Goal: Transaction & Acquisition: Purchase product/service

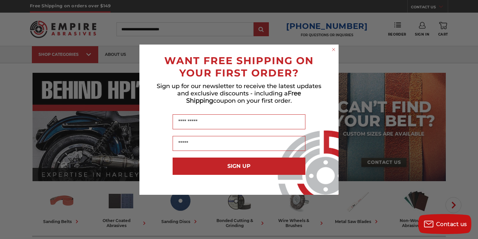
click at [335, 45] on form "WANT FREE SHIPPING ON YOUR FIRST ORDER? Sign up for our newsletter to receive t…" at bounding box center [238, 119] width 199 height 150
click at [335, 48] on circle "Close dialog" at bounding box center [333, 49] width 6 height 6
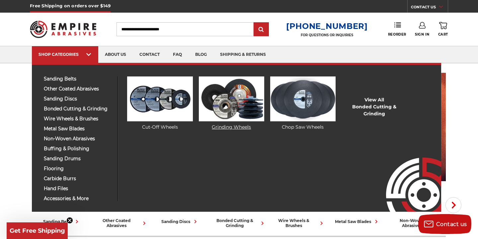
click at [236, 128] on link "Grinding Wheels" at bounding box center [231, 103] width 65 height 54
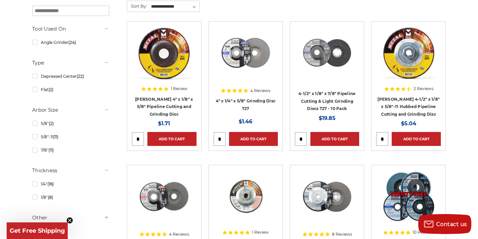
scroll to position [215, 0]
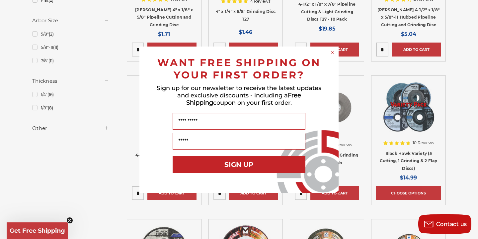
click at [334, 52] on circle "Close dialog" at bounding box center [332, 52] width 6 height 6
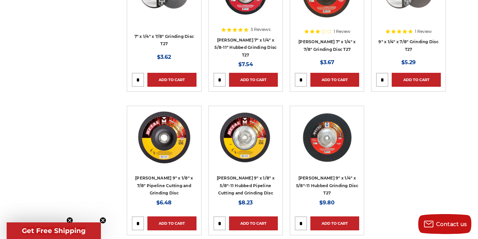
scroll to position [902, 0]
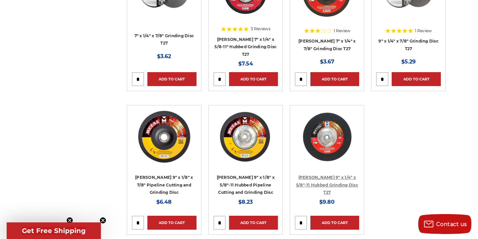
click at [325, 178] on link "Mercer 9" x 1/4" x 5/8"-11 Hubbed Grinding Disc T27" at bounding box center [327, 185] width 62 height 20
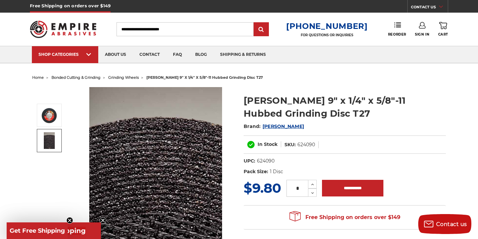
click at [52, 135] on img at bounding box center [49, 140] width 11 height 17
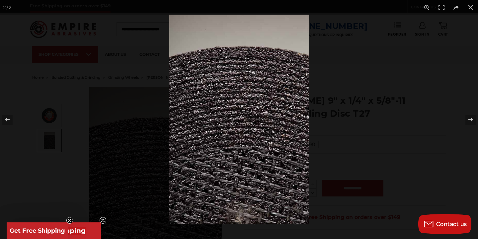
click at [54, 115] on div at bounding box center [239, 119] width 478 height 239
